Goal: Find specific page/section: Find specific page/section

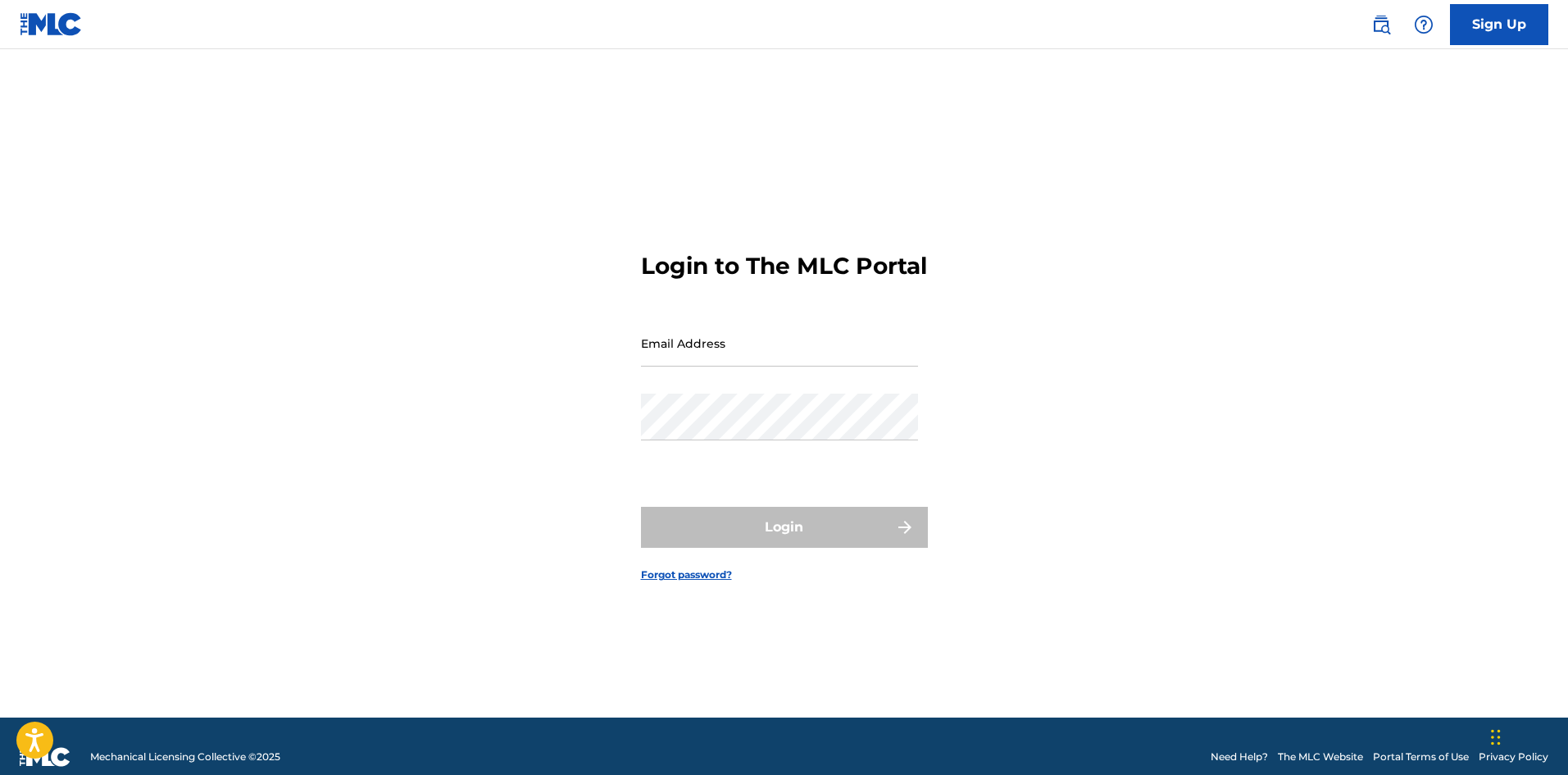
click at [693, 367] on input "Email Address" at bounding box center [780, 343] width 277 height 47
click at [641, 506] on button "Login" at bounding box center [784, 526] width 287 height 41
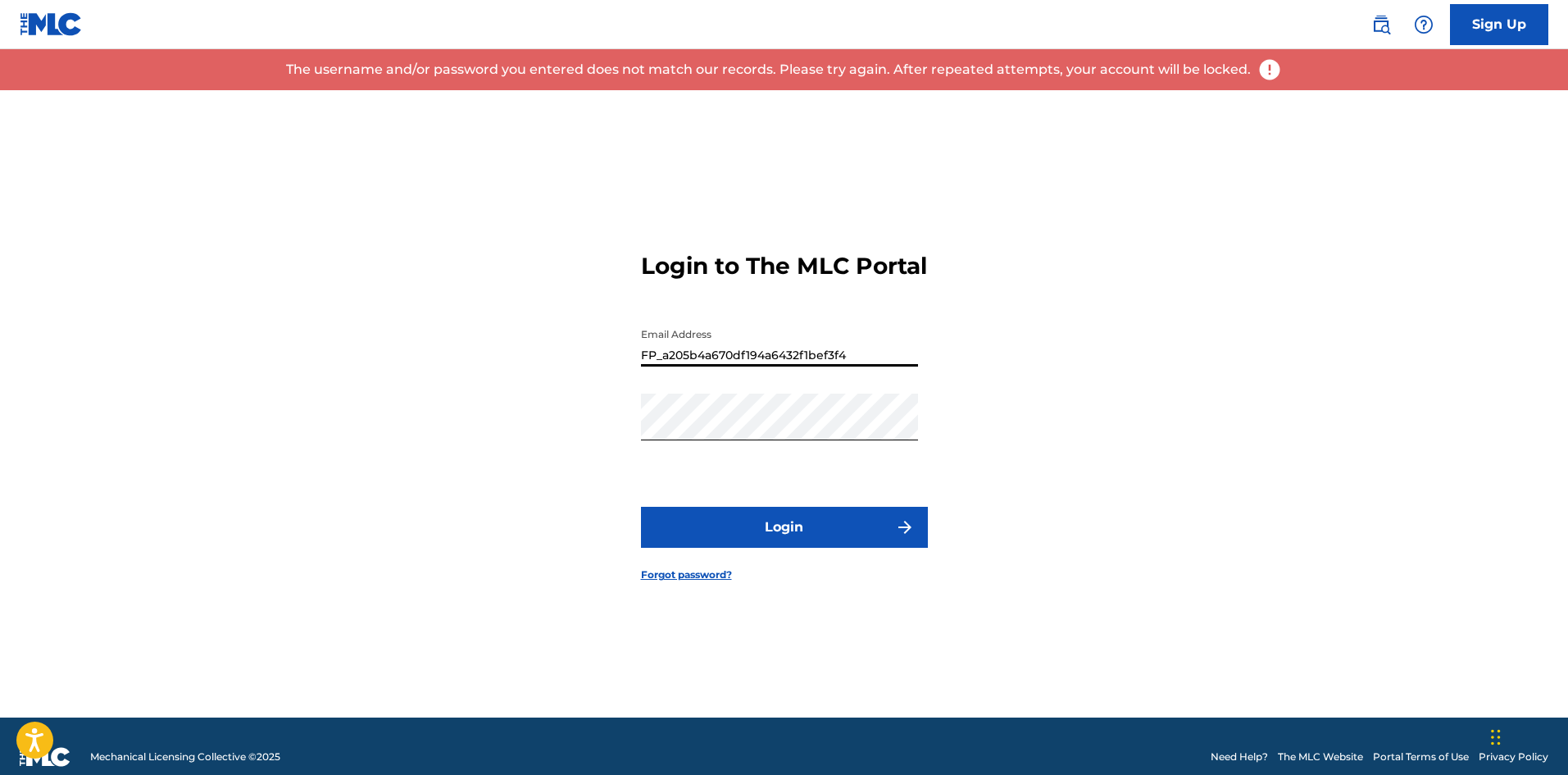
drag, startPoint x: 868, startPoint y: 370, endPoint x: 619, endPoint y: 386, distance: 249.5
click at [622, 386] on div "Login to The MLC Portal Email Address FP_a205b4a670df194a6432f1bef3f4 Password …" at bounding box center [784, 404] width 1147 height 627
drag, startPoint x: 606, startPoint y: 386, endPoint x: 634, endPoint y: 383, distance: 28.2
click at [602, 386] on div "Login to The MLC Portal Email Address FP_a205b4a670df194a6432f1bef3f4 Password …" at bounding box center [784, 404] width 1147 height 627
click at [858, 367] on input "FP_a205b4a670df194a6432f1bef3f4" at bounding box center [780, 343] width 277 height 47
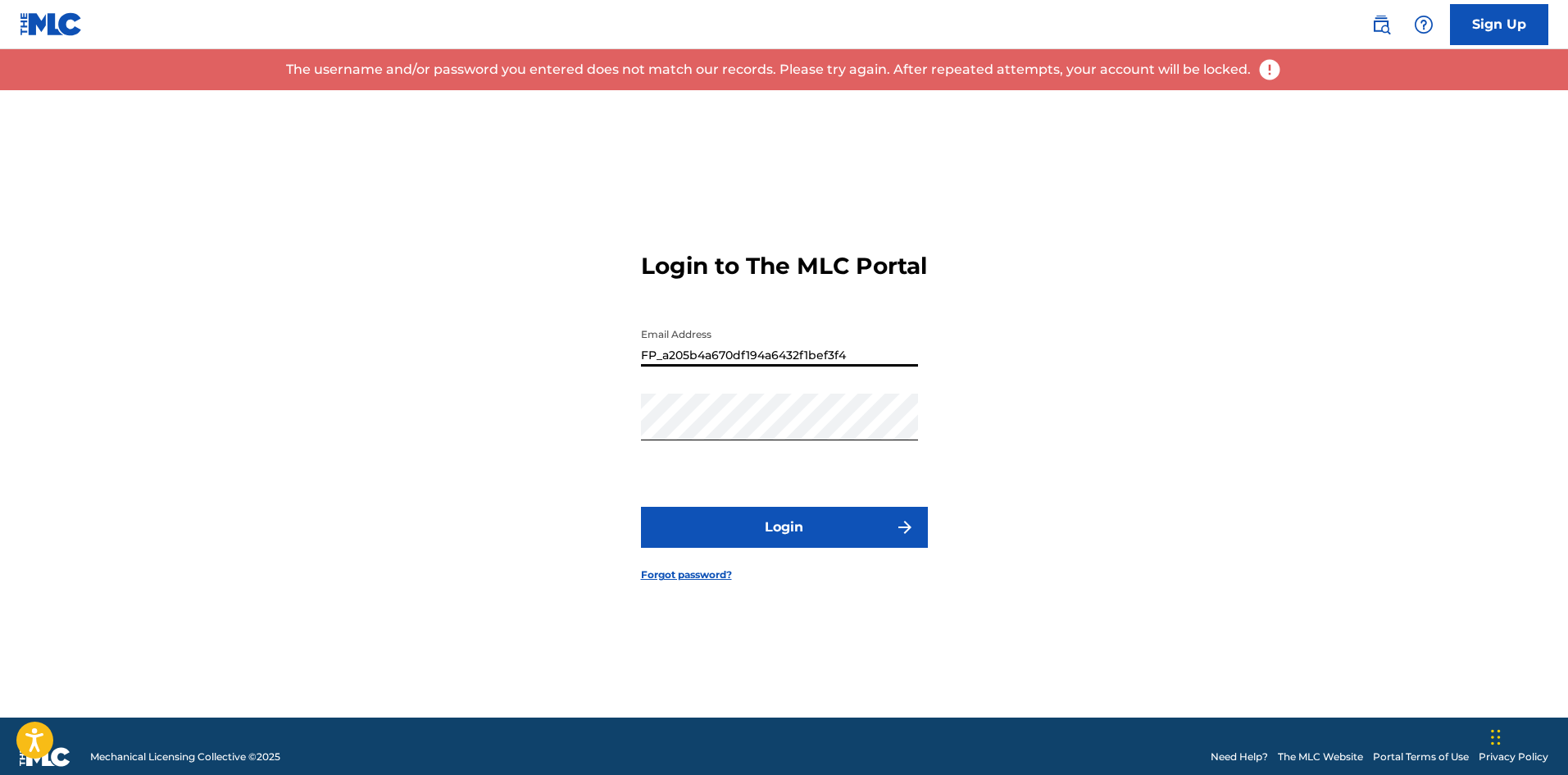
type input "[EMAIL_ADDRESS][DOMAIN_NAME]"
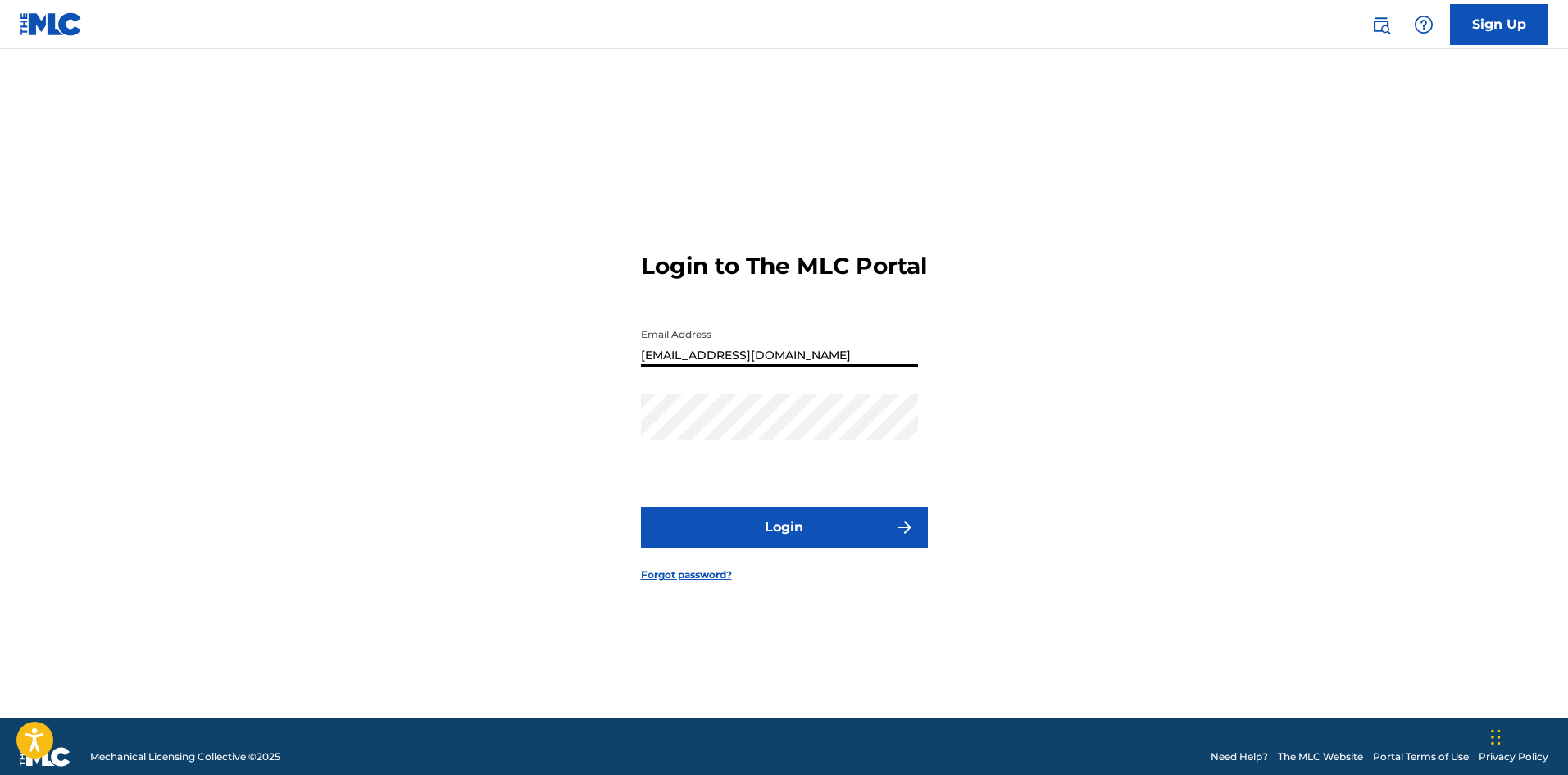
click at [828, 570] on form "Login to The MLC Portal Email Address [EMAIL_ADDRESS][DOMAIN_NAME] Password Log…" at bounding box center [784, 404] width 287 height 627
click at [830, 548] on button "Login" at bounding box center [784, 526] width 287 height 41
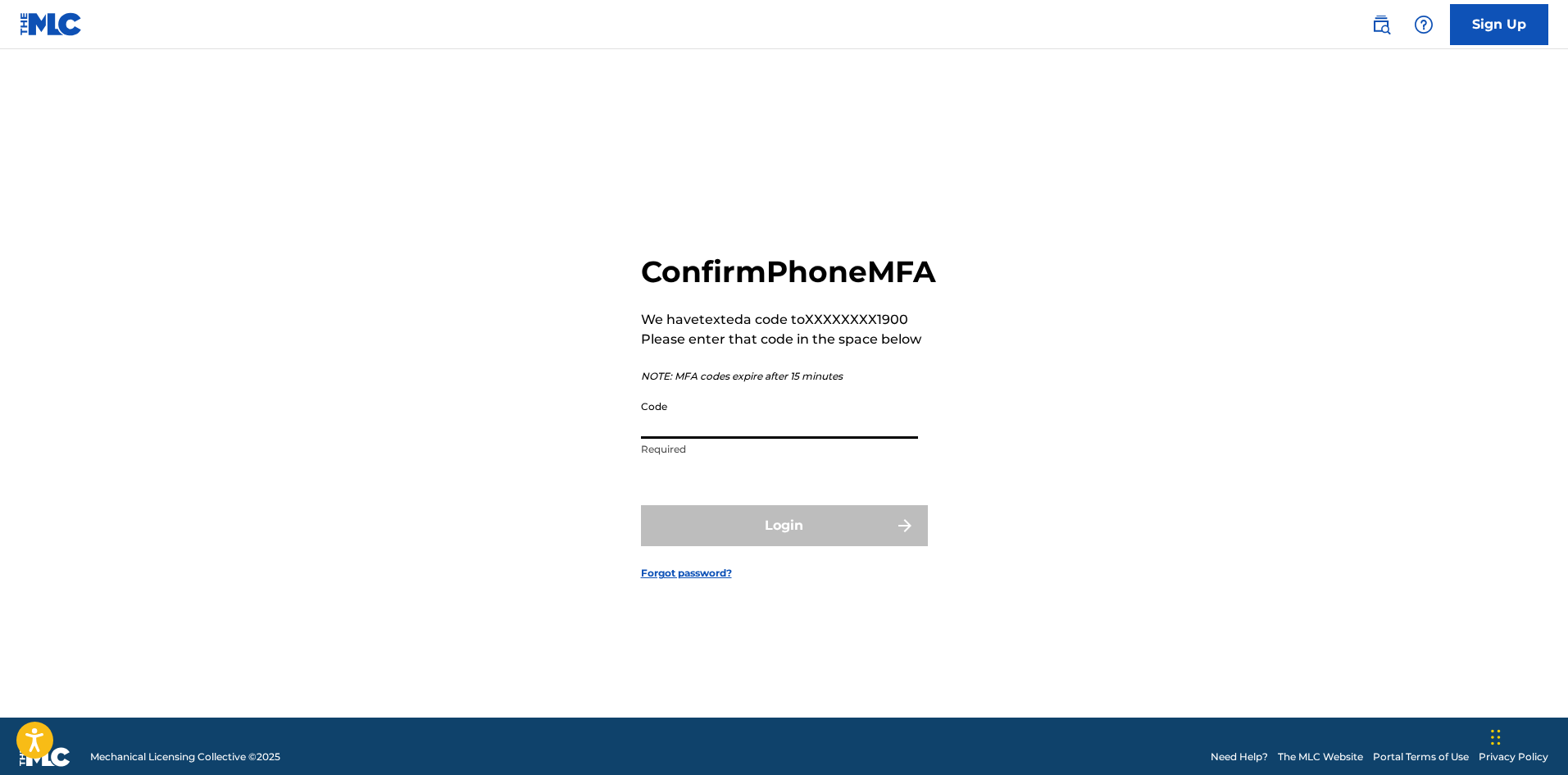
click at [775, 439] on input "Code" at bounding box center [780, 415] width 277 height 47
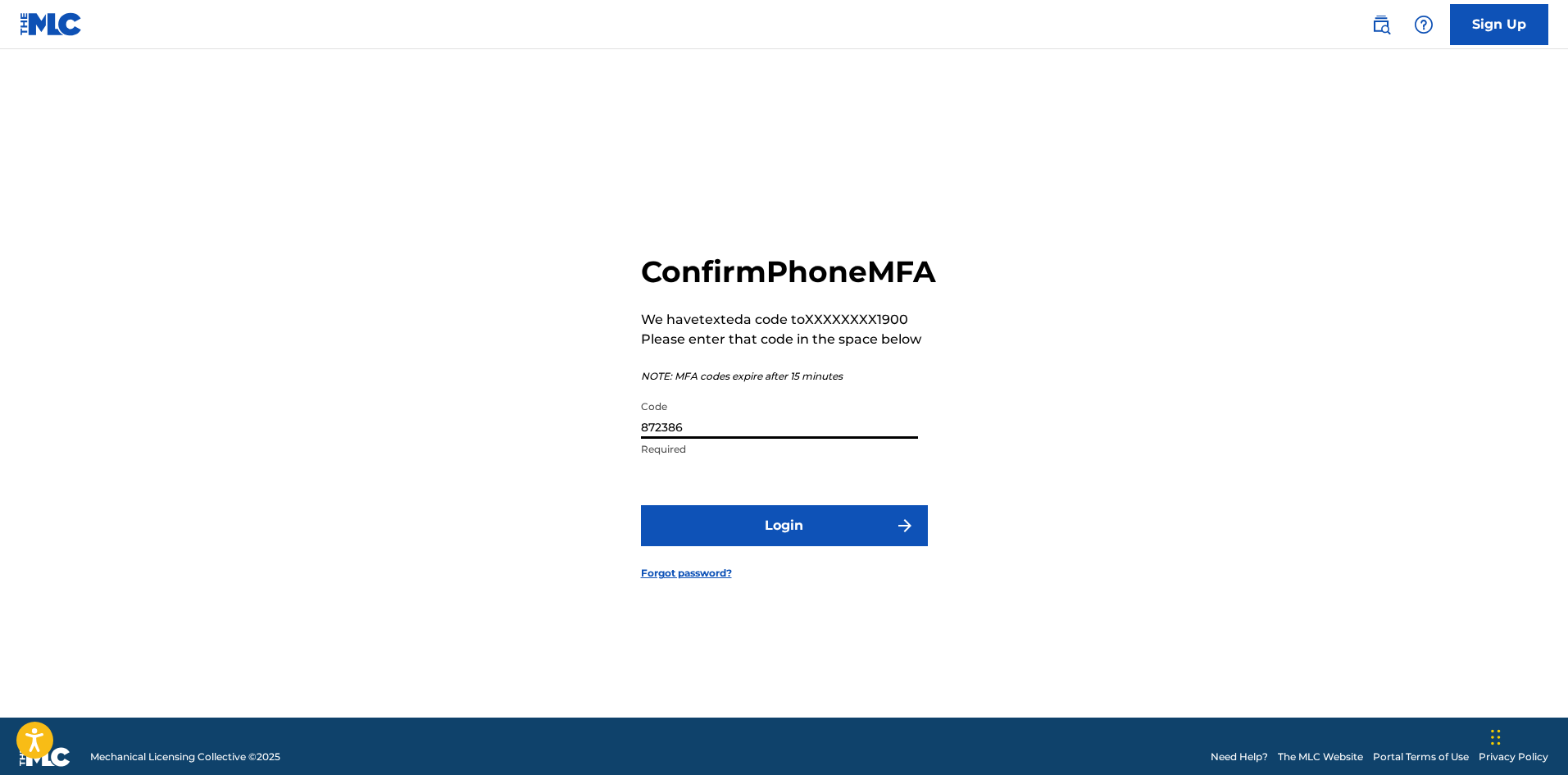
type input "872386"
click at [641, 505] on button "Login" at bounding box center [784, 525] width 287 height 41
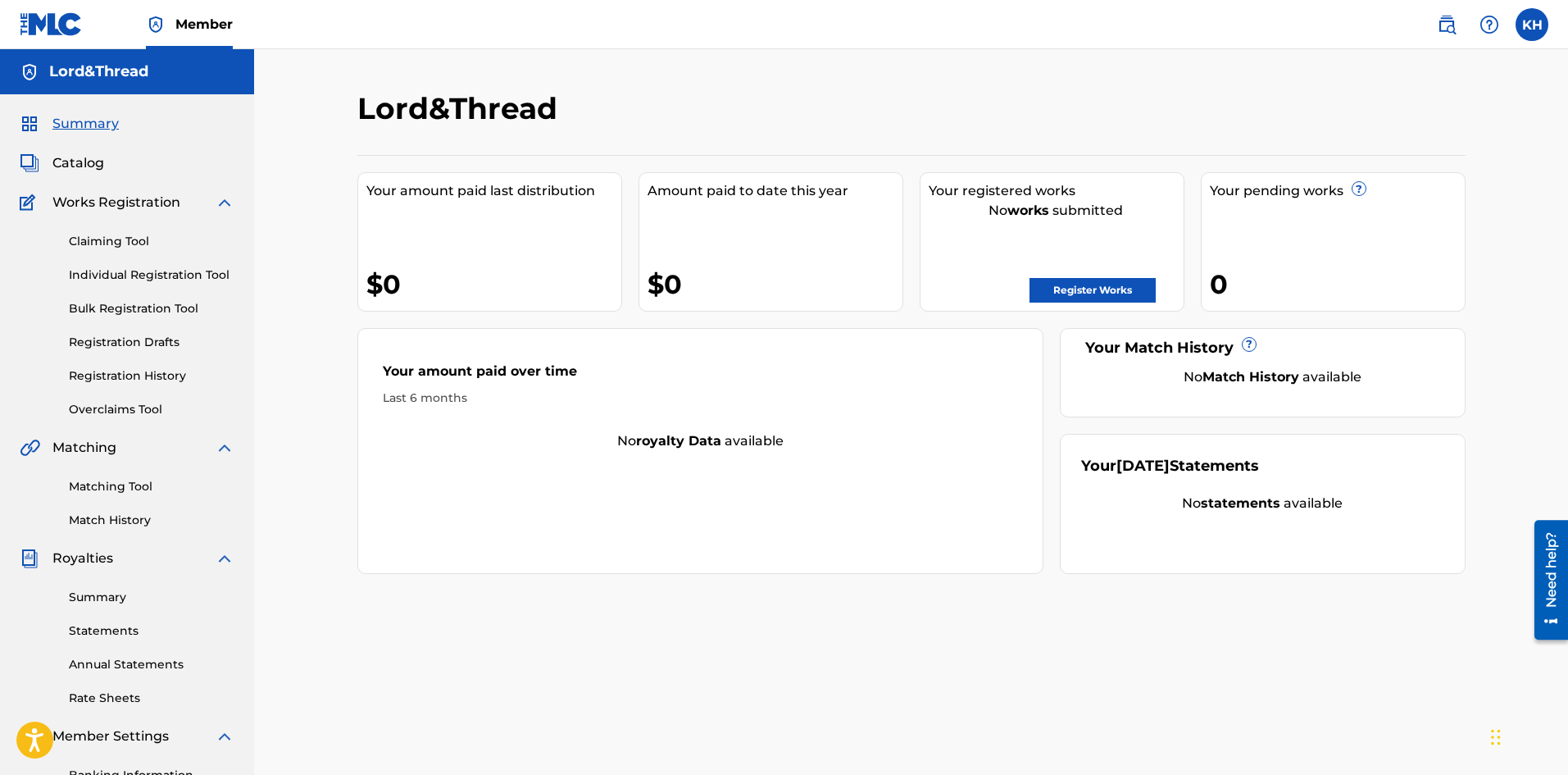
click at [136, 382] on link "Registration History" at bounding box center [152, 376] width 165 height 17
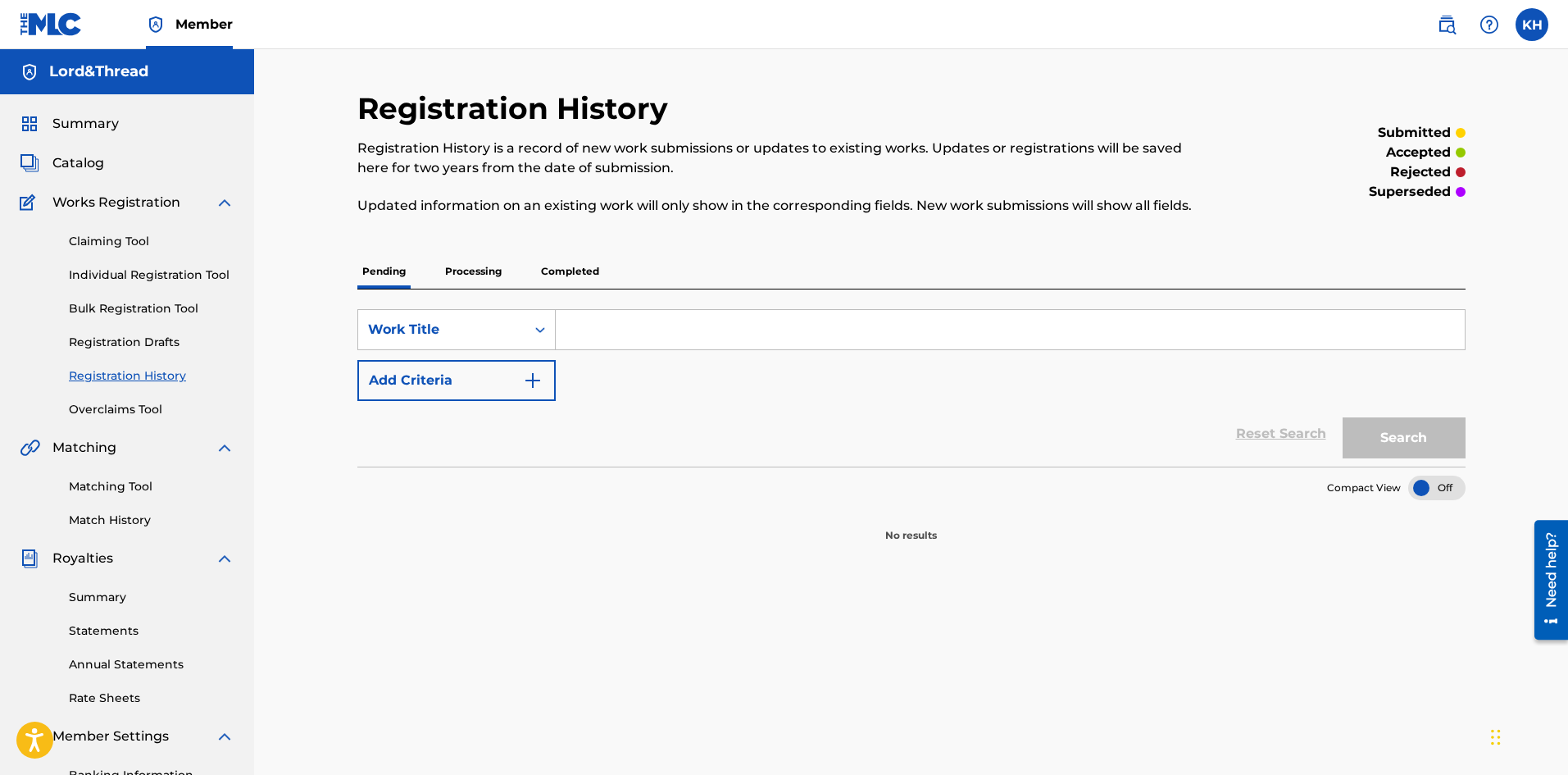
click at [134, 339] on link "Registration Drafts" at bounding box center [152, 342] width 165 height 17
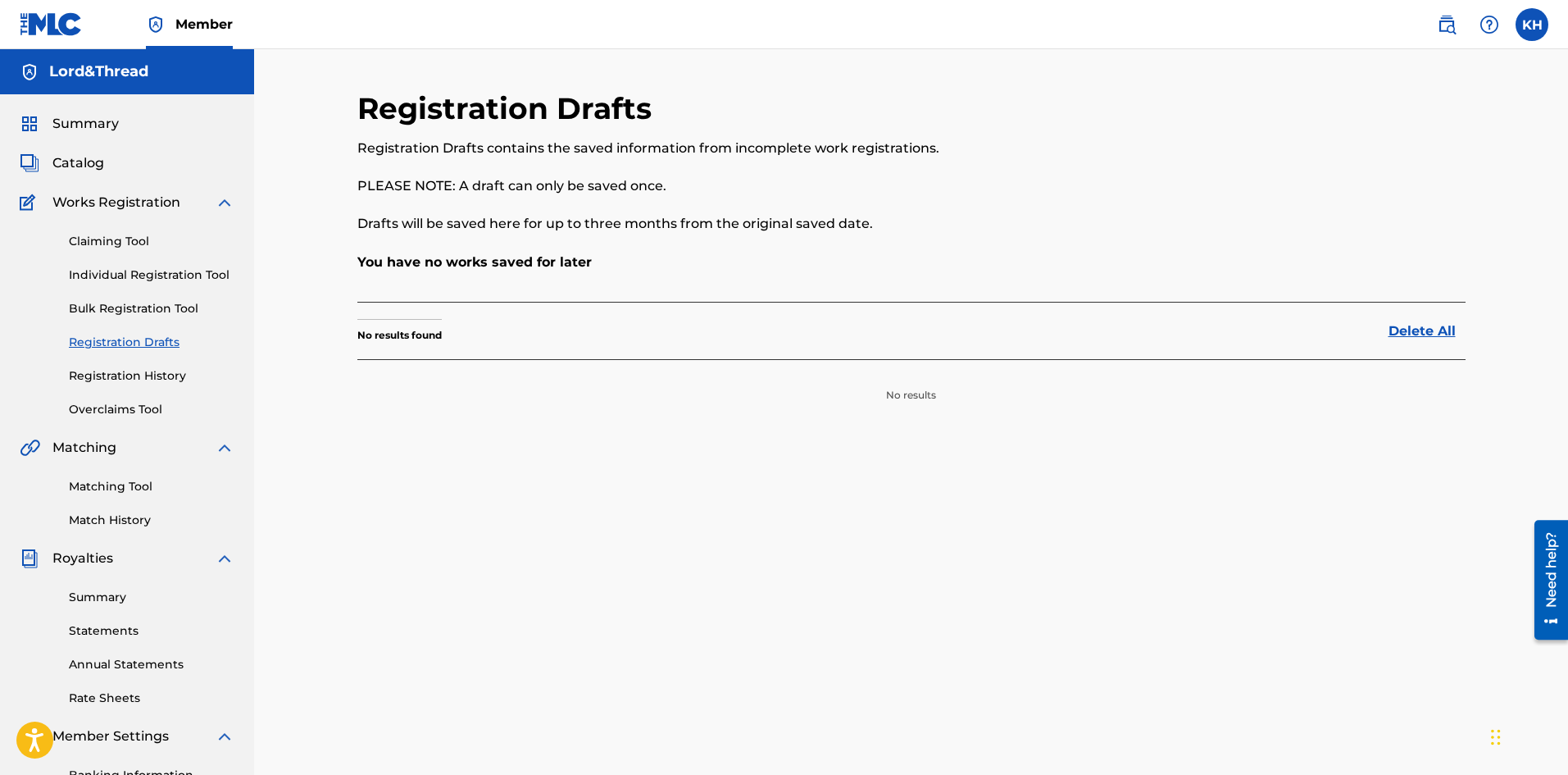
click at [161, 273] on link "Individual Registration Tool" at bounding box center [152, 275] width 165 height 17
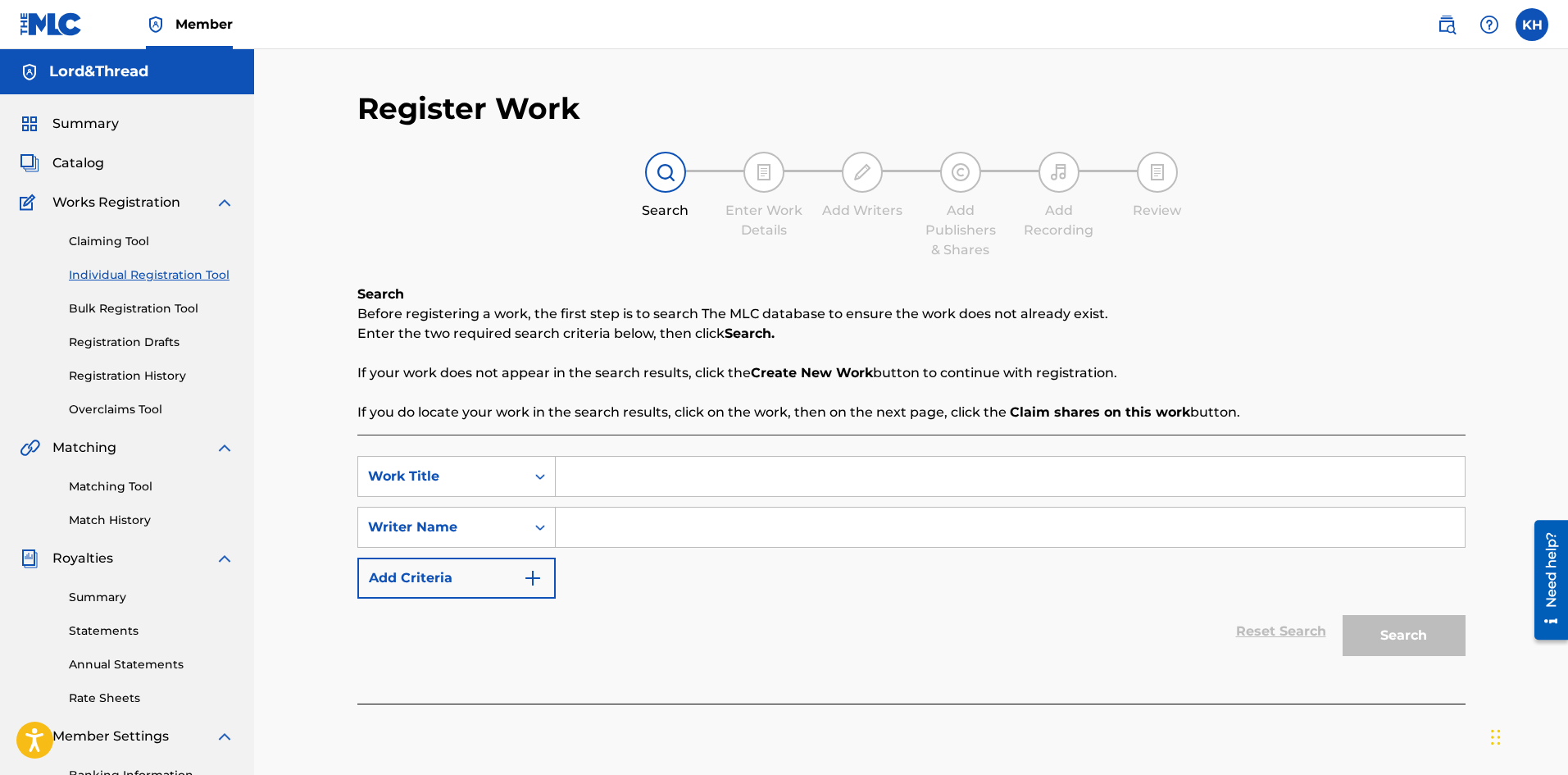
click at [117, 378] on link "Registration History" at bounding box center [152, 376] width 165 height 17
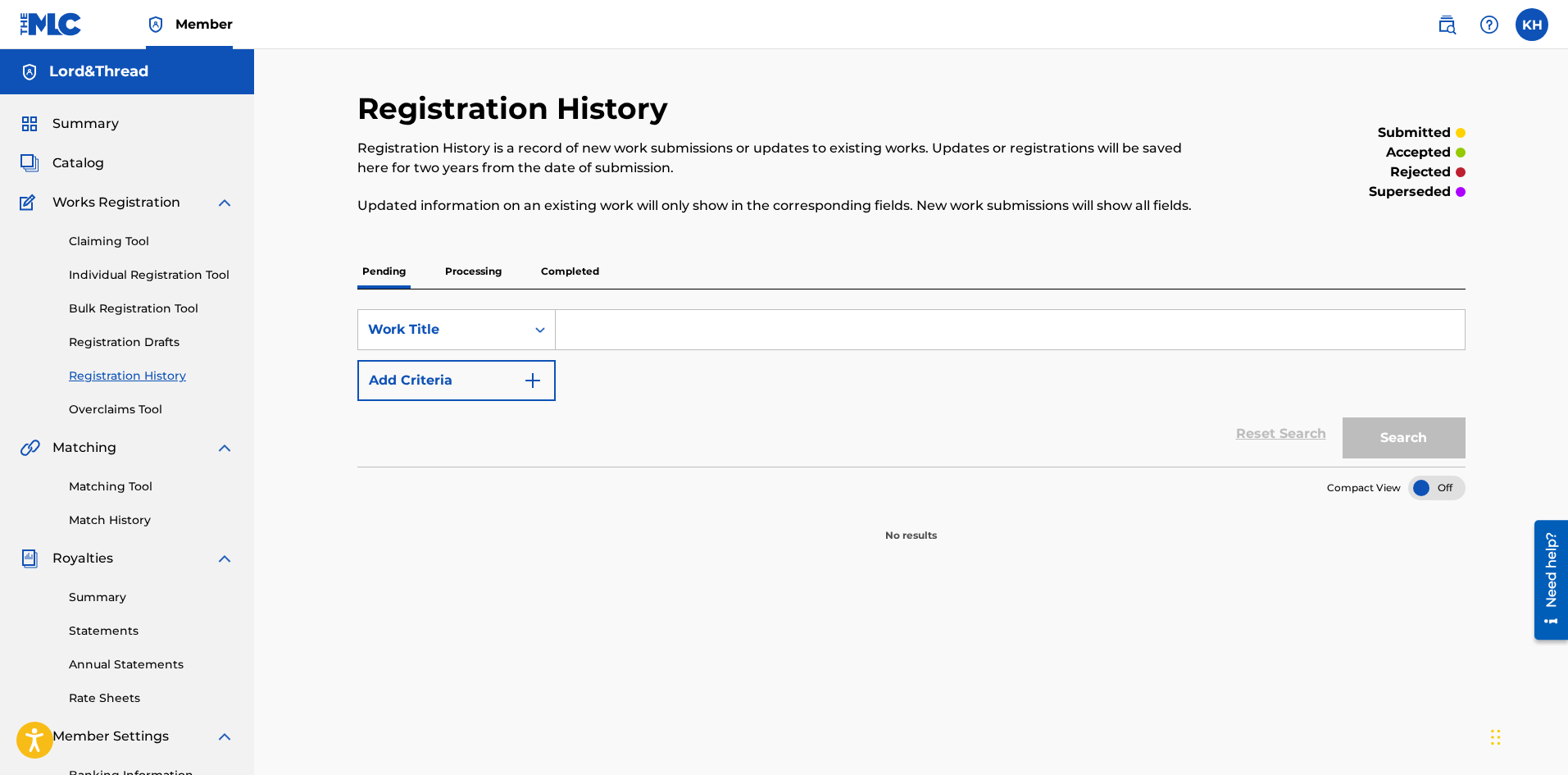
click at [85, 119] on span "Summary" at bounding box center [85, 123] width 66 height 20
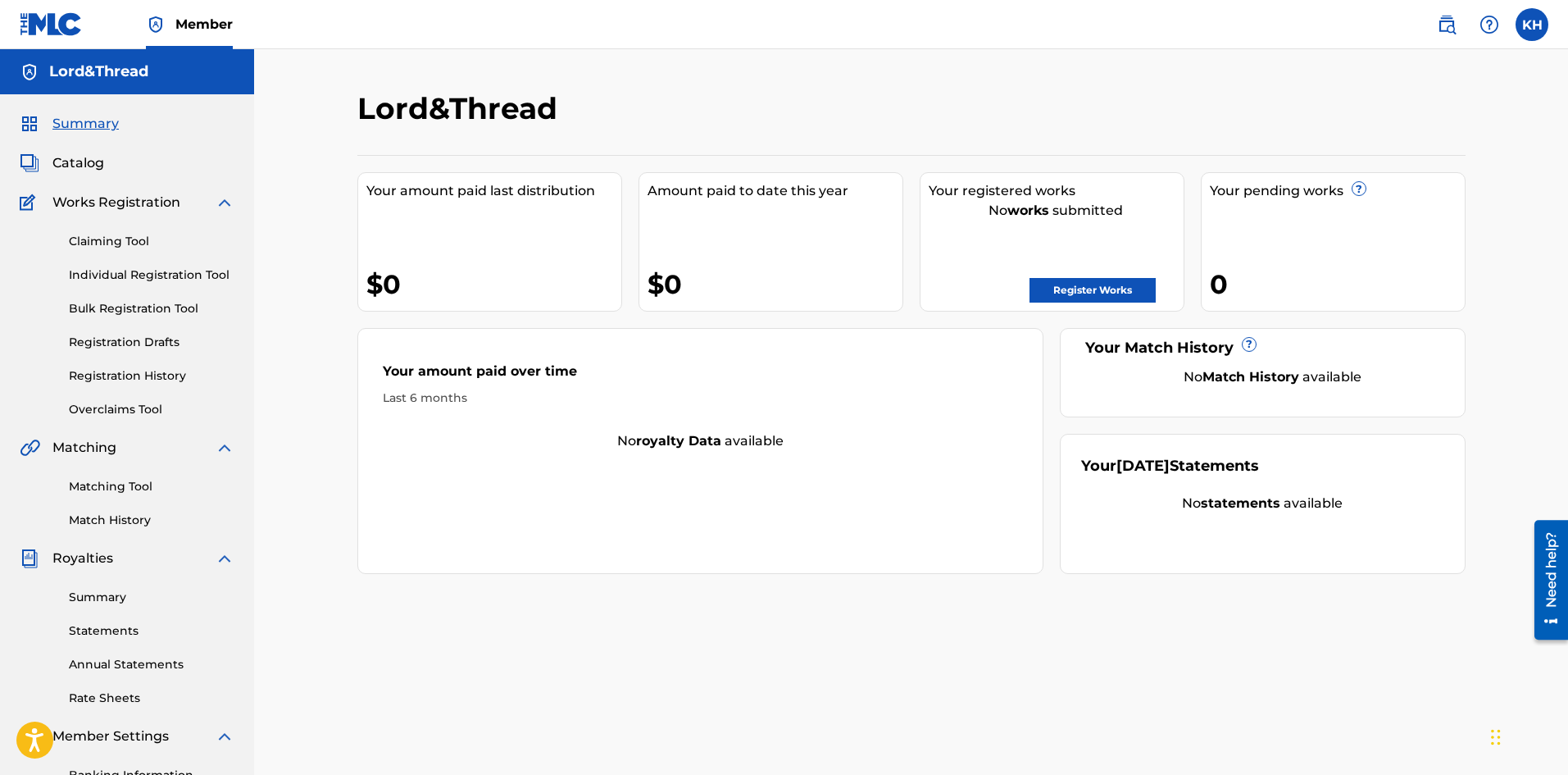
click at [97, 164] on span "Catalog" at bounding box center [78, 162] width 51 height 20
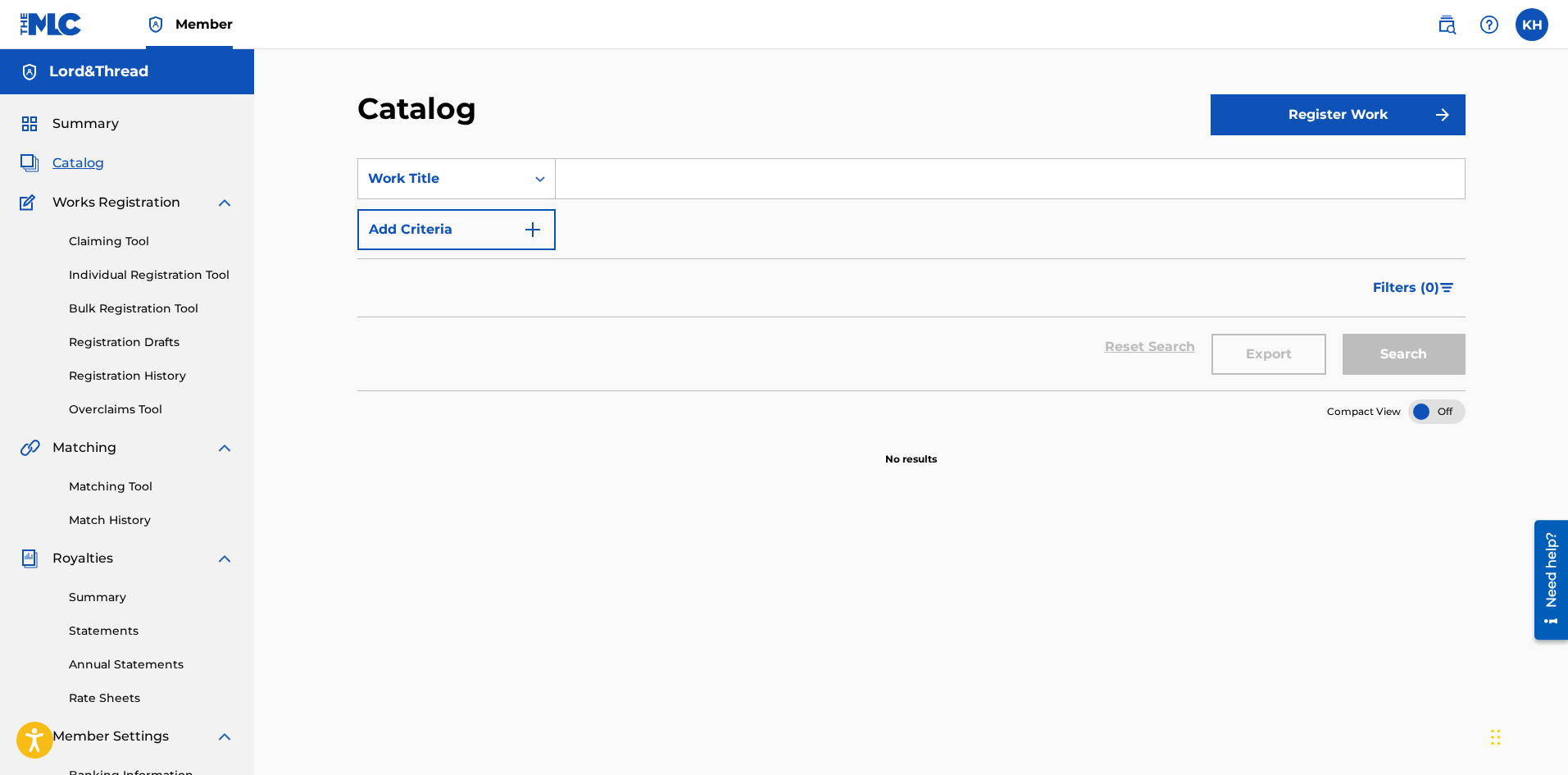
click at [117, 377] on link "Registration History" at bounding box center [152, 376] width 165 height 17
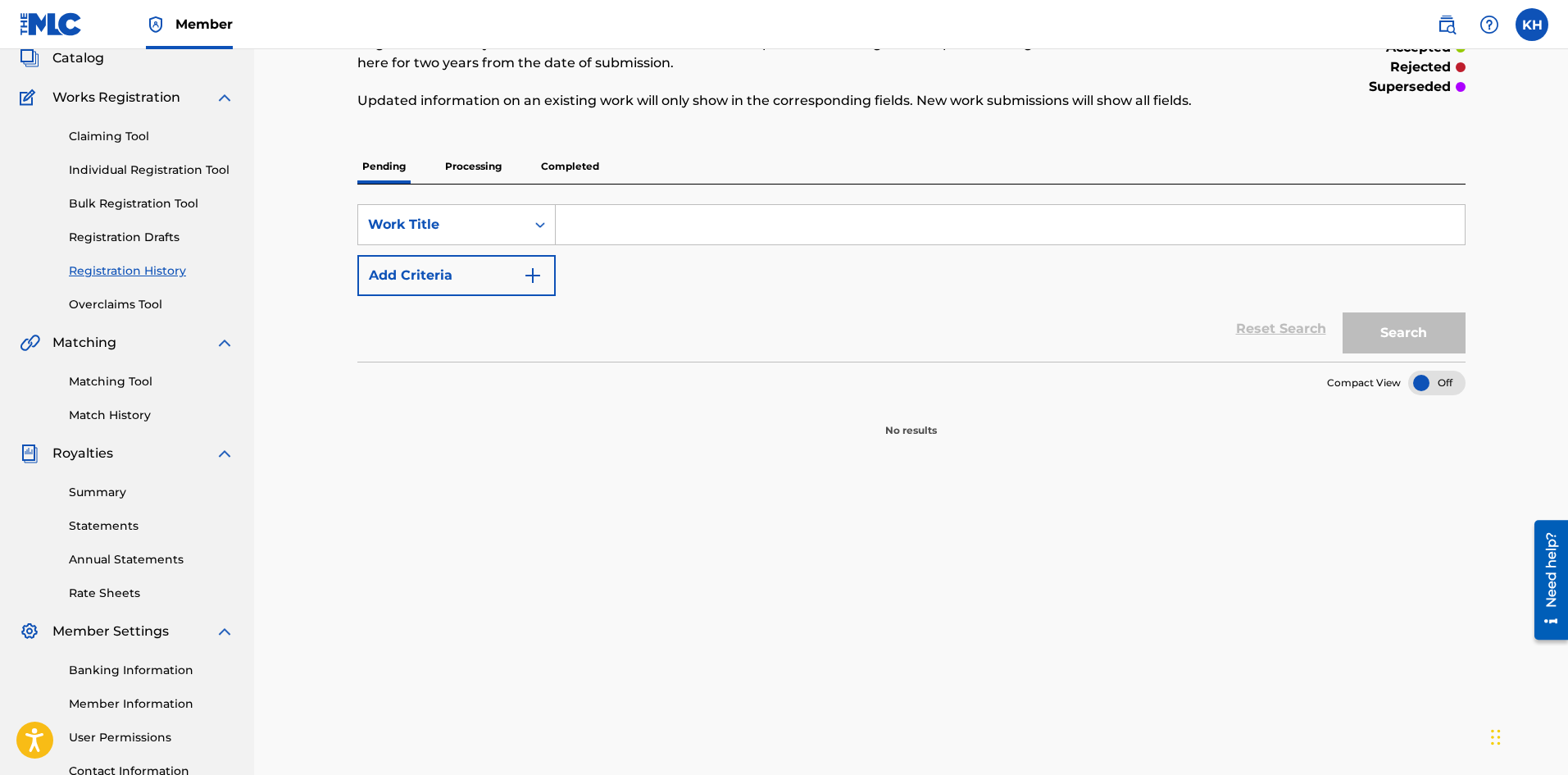
scroll to position [242, 0]
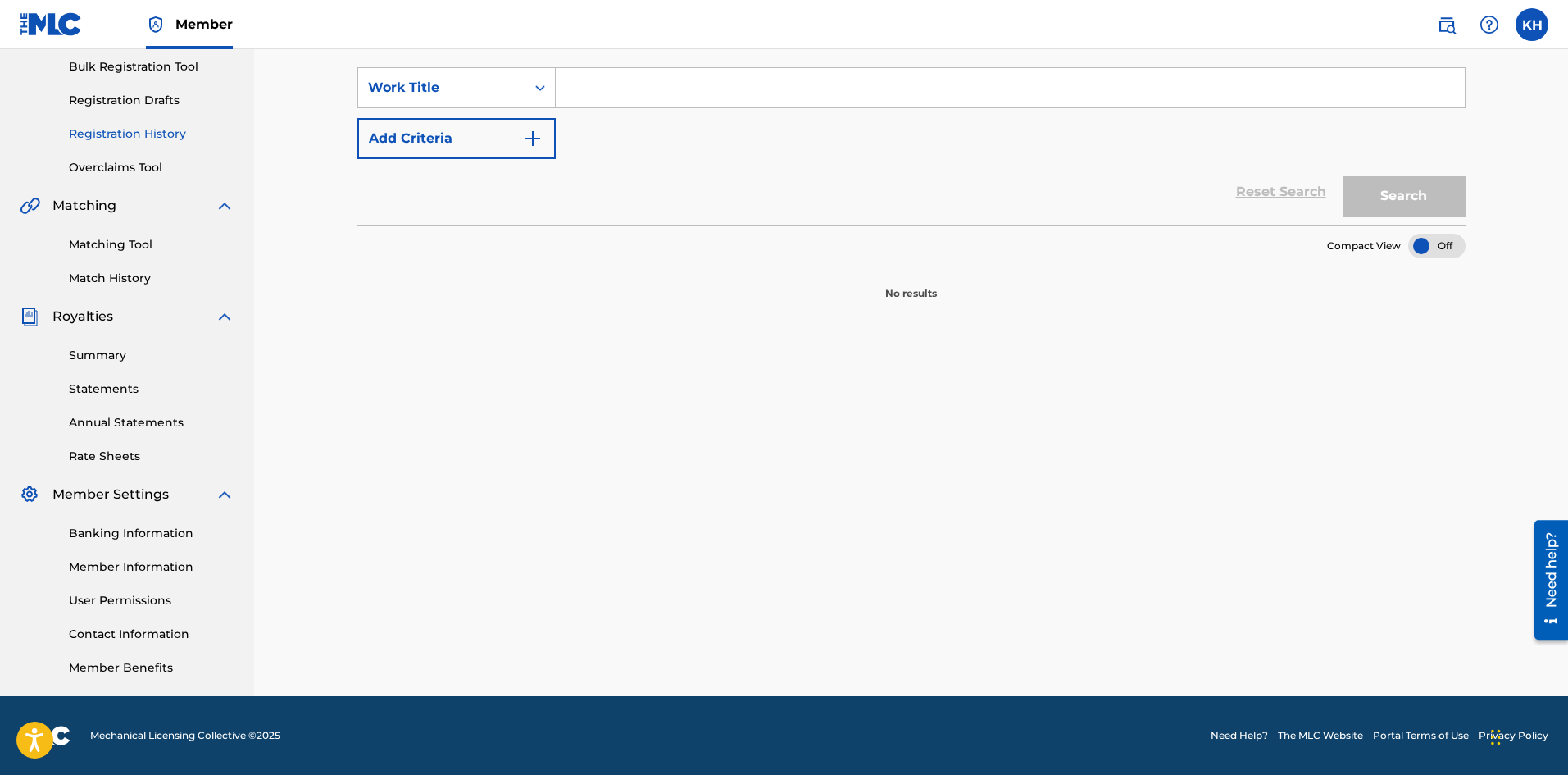
click at [125, 278] on link "Match History" at bounding box center [152, 278] width 165 height 17
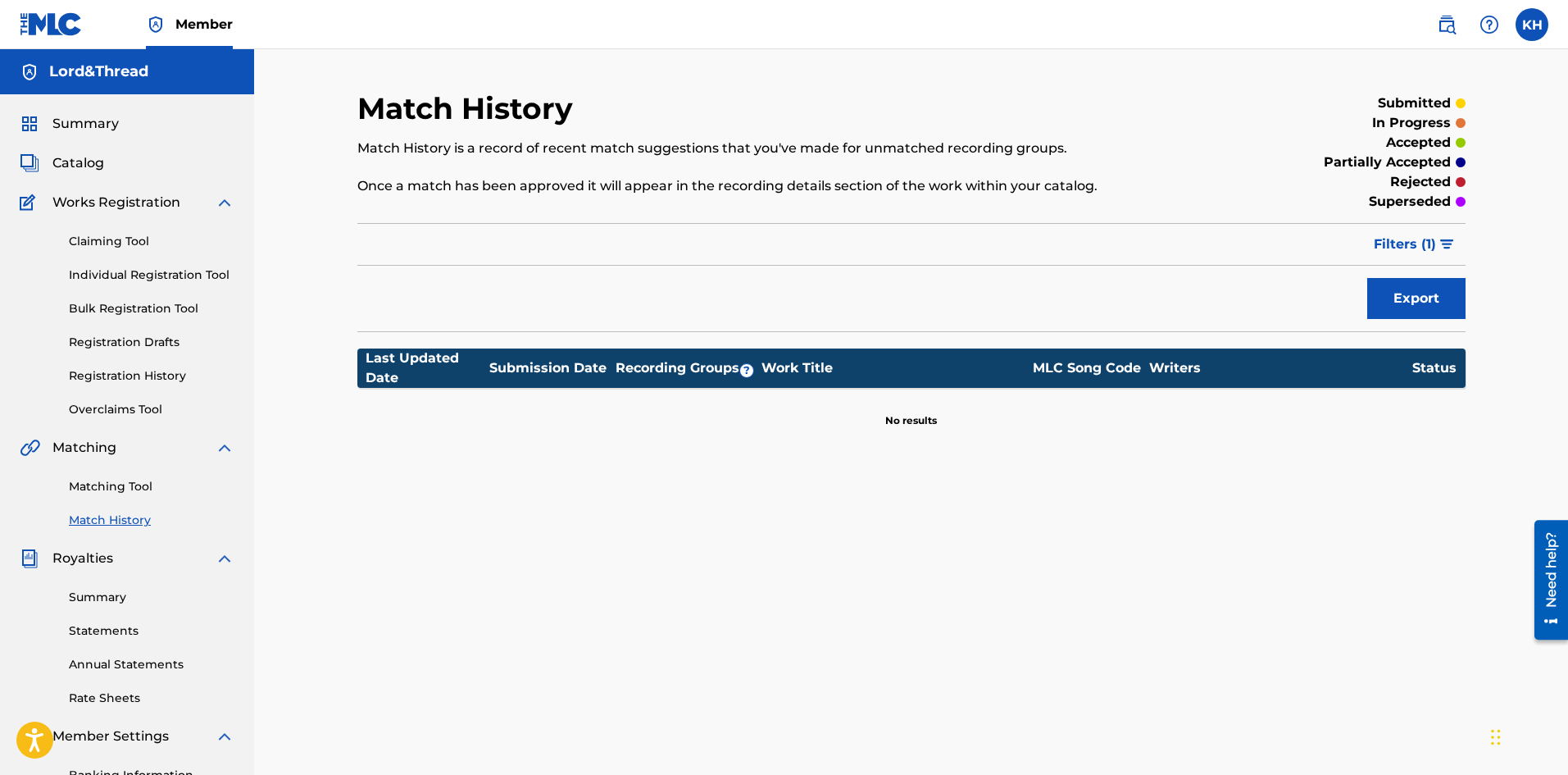
click at [111, 377] on link "Registration History" at bounding box center [152, 376] width 165 height 17
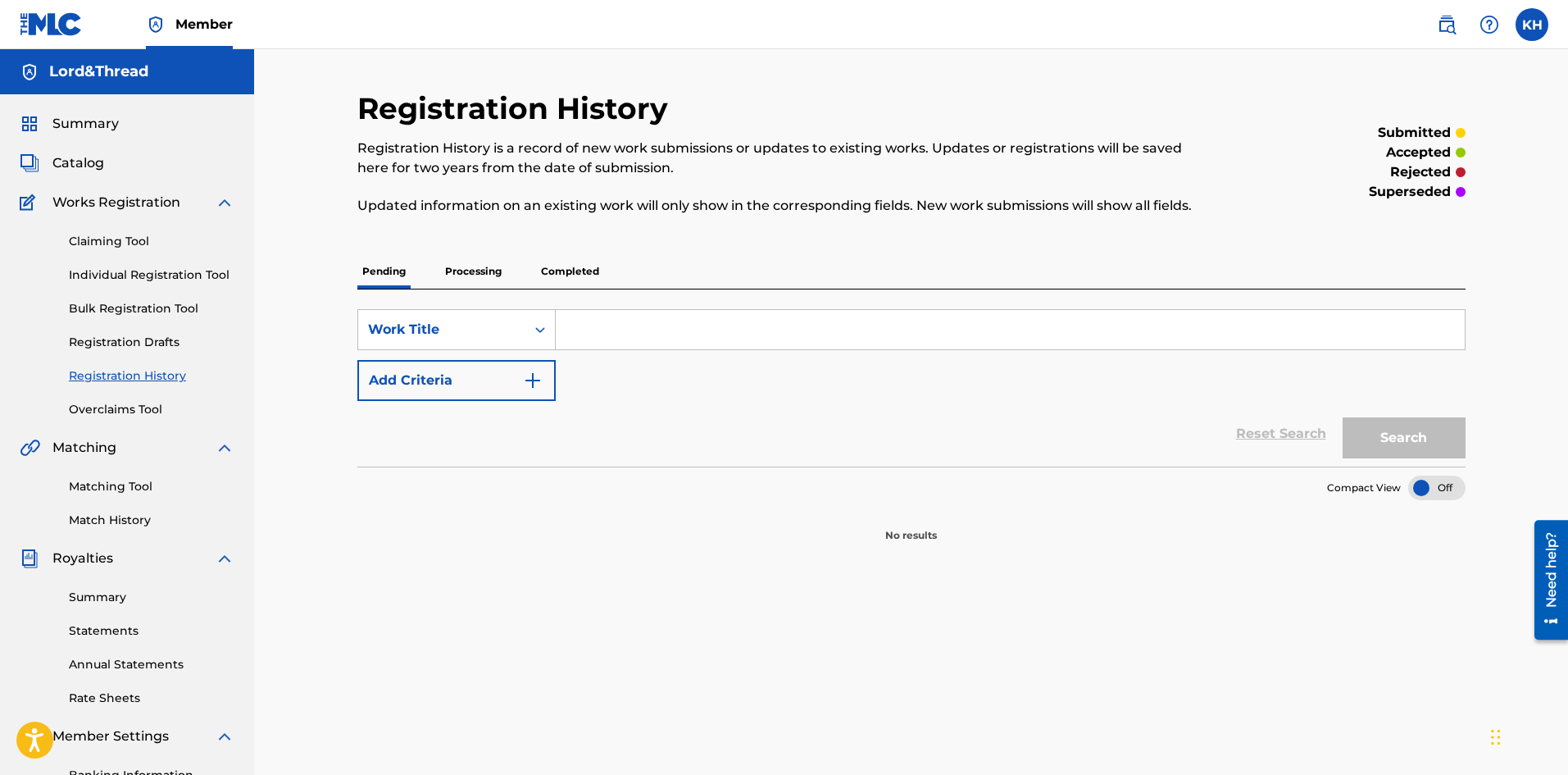
click at [1425, 488] on div at bounding box center [1437, 488] width 57 height 25
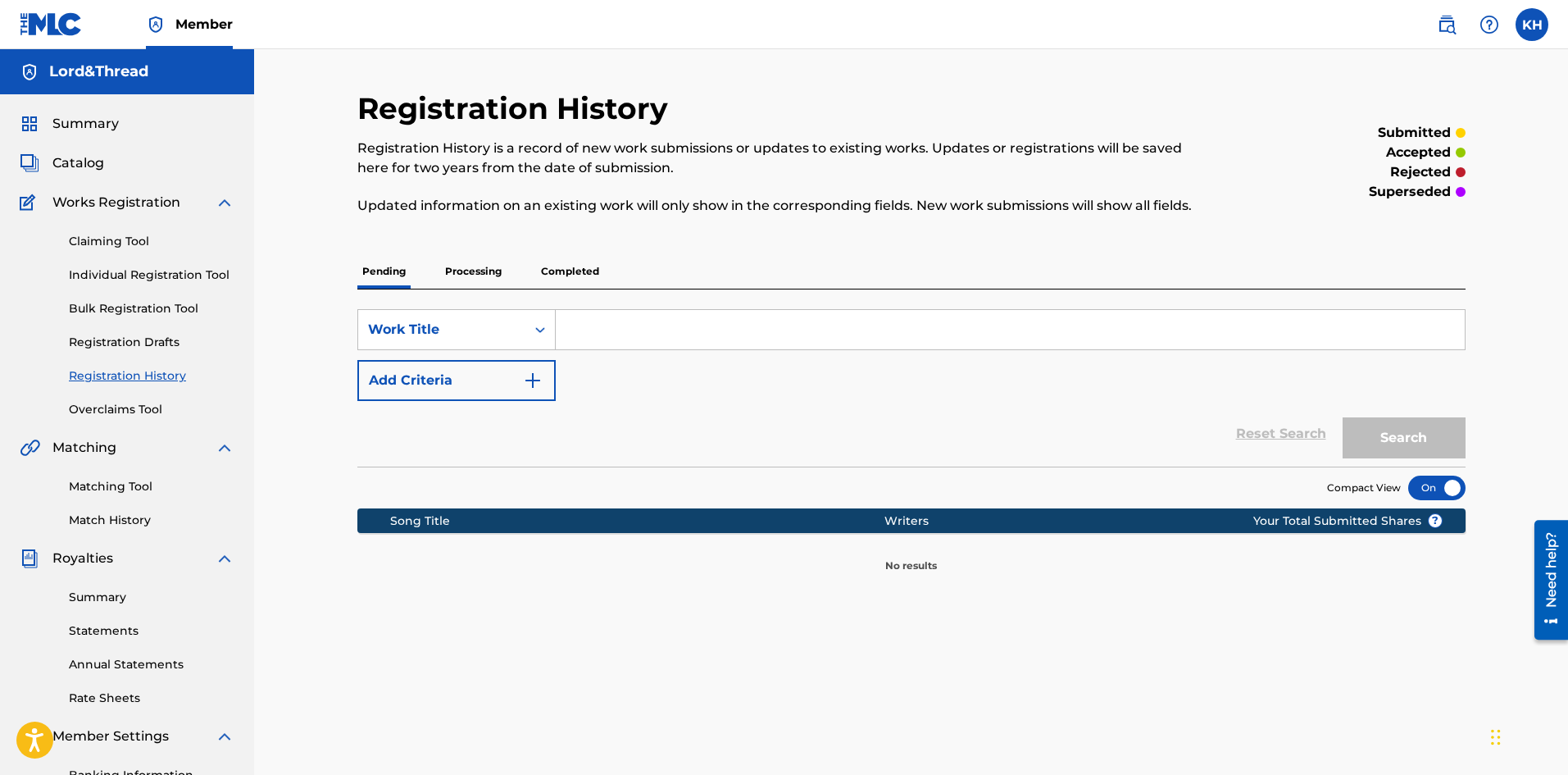
scroll to position [82, 0]
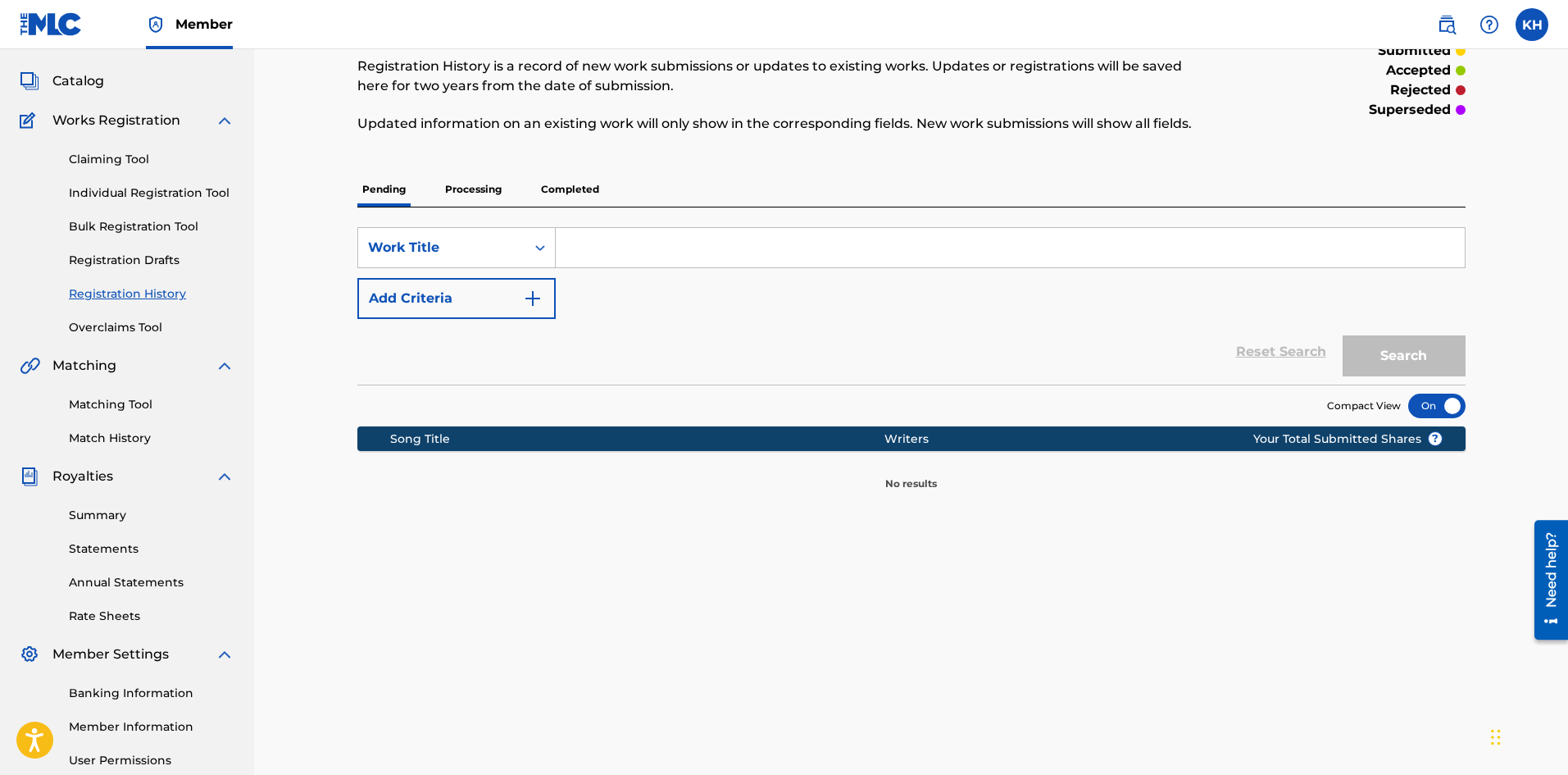
click at [1453, 410] on div at bounding box center [1437, 406] width 57 height 25
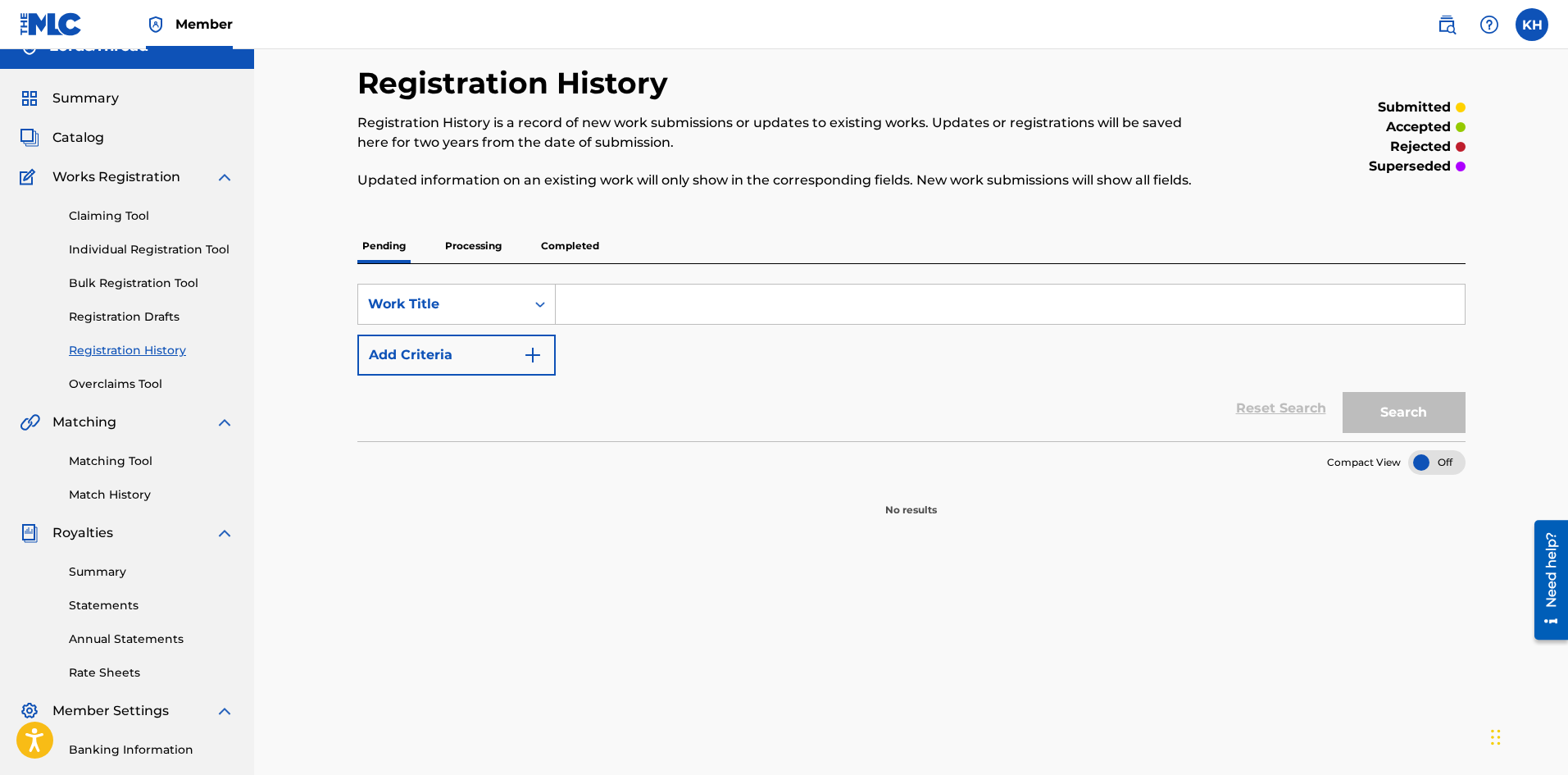
scroll to position [0, 0]
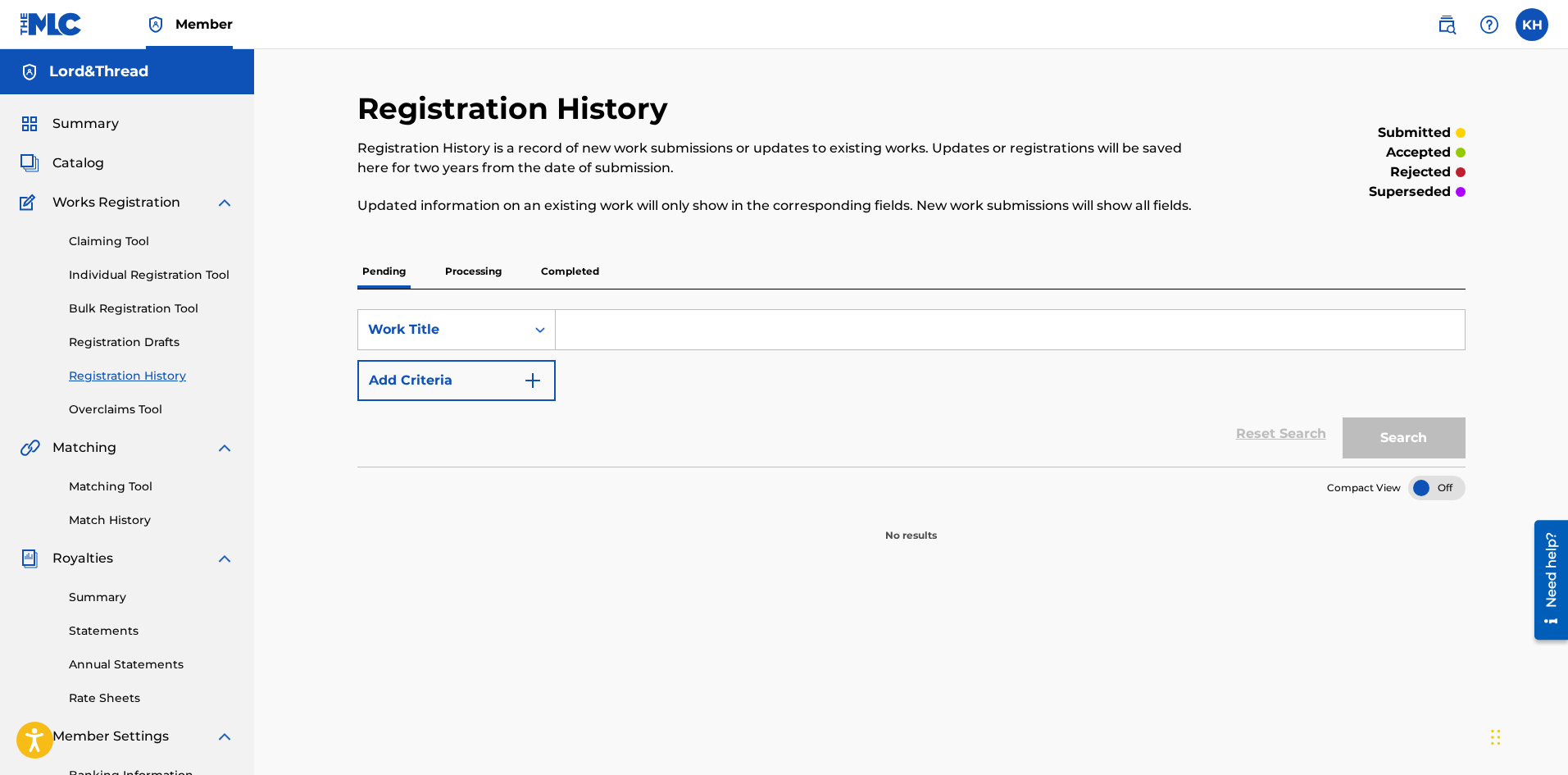
click at [1442, 145] on p "accepted" at bounding box center [1419, 152] width 65 height 20
click at [1434, 159] on p "accepted" at bounding box center [1419, 152] width 65 height 20
click at [81, 126] on span "Summary" at bounding box center [85, 123] width 66 height 20
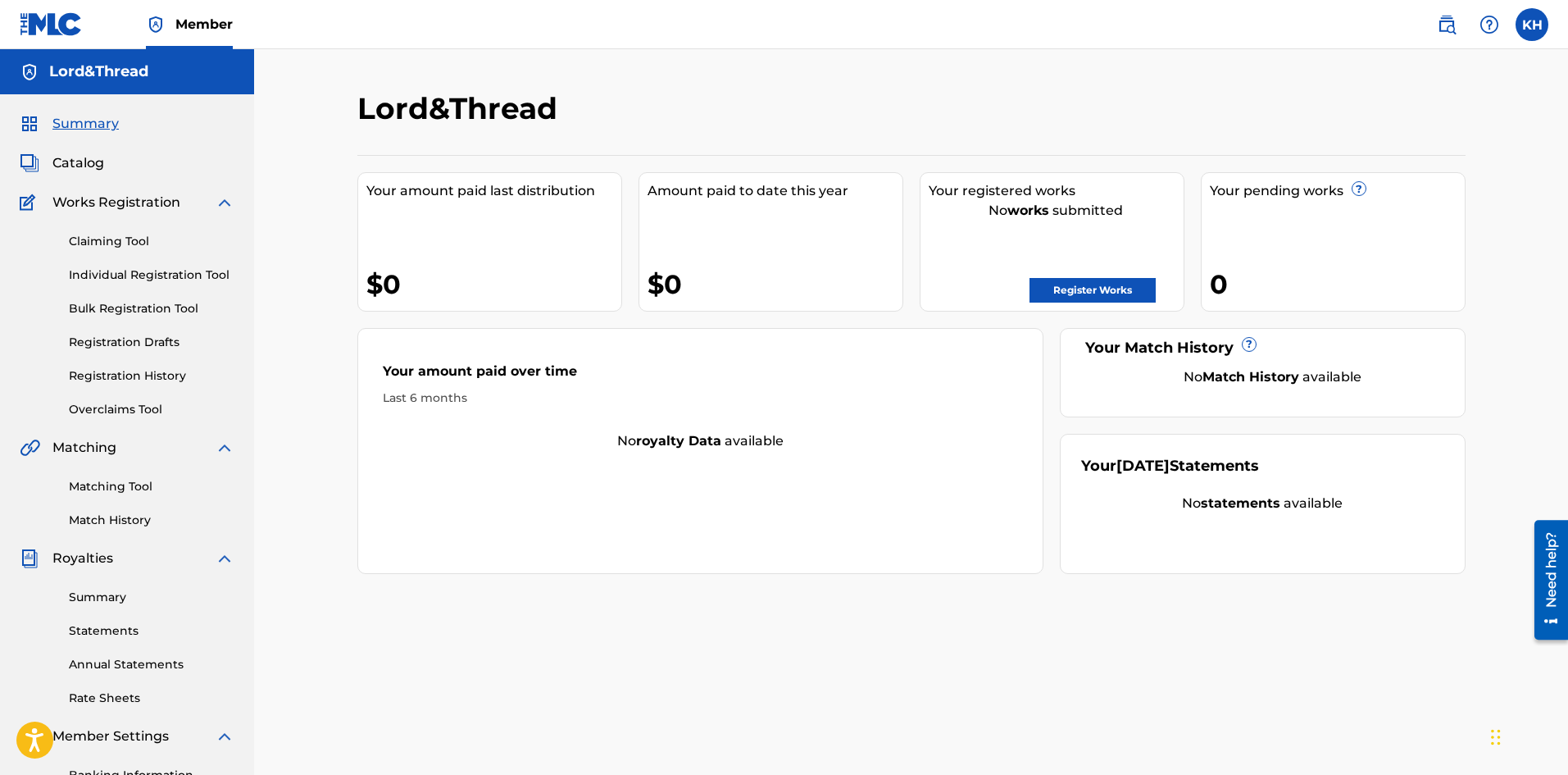
click at [81, 162] on span "Catalog" at bounding box center [78, 162] width 51 height 20
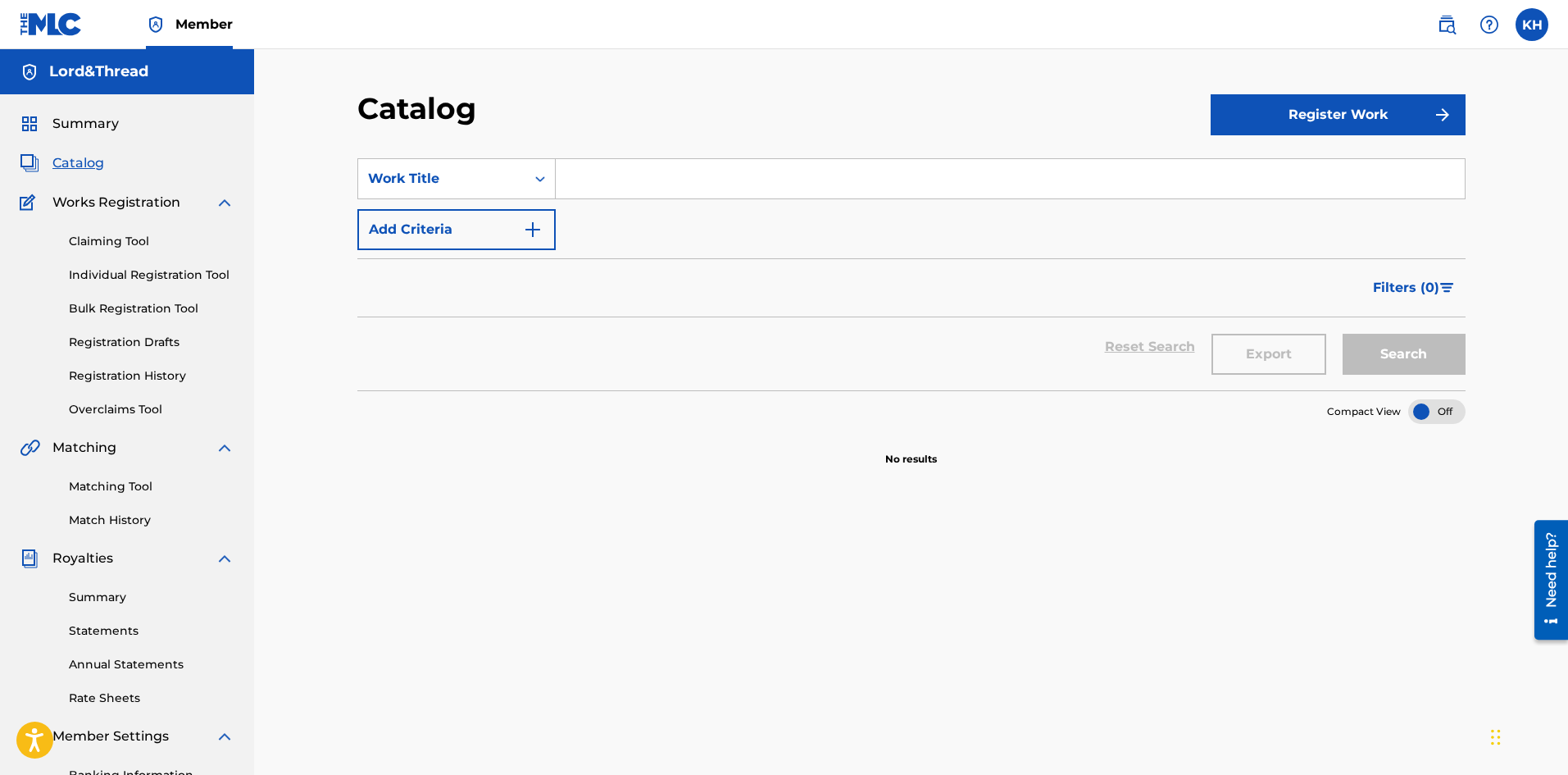
click at [650, 183] on input "Search Form" at bounding box center [1010, 178] width 909 height 39
type input "Ay DooDoo"
